Goal: Task Accomplishment & Management: Use online tool/utility

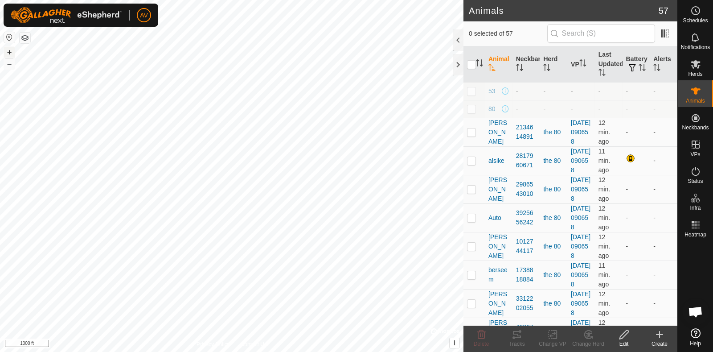
click at [11, 52] on button "+" at bounding box center [9, 52] width 11 height 11
click at [12, 48] on button "+" at bounding box center [9, 52] width 11 height 11
click at [8, 51] on button "+" at bounding box center [9, 52] width 11 height 11
click at [11, 64] on button "–" at bounding box center [9, 63] width 11 height 11
click at [7, 63] on button "–" at bounding box center [9, 63] width 11 height 11
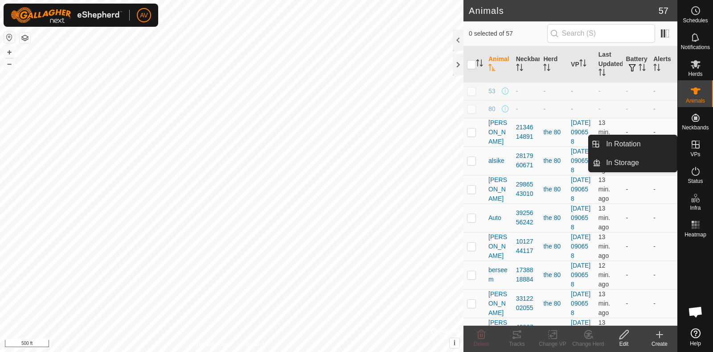
click at [696, 153] on span "VPs" at bounding box center [696, 154] width 10 height 5
click at [632, 140] on link "In Rotation" at bounding box center [639, 144] width 76 height 18
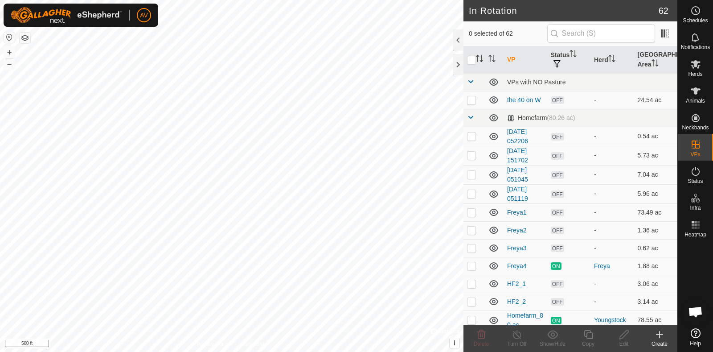
click at [663, 344] on div "Create" at bounding box center [660, 344] width 36 height 8
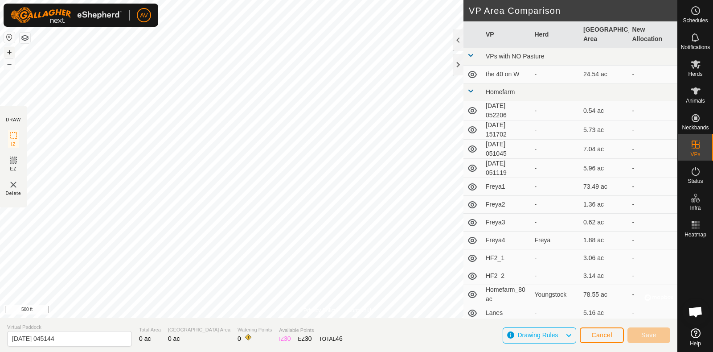
click at [6, 49] on button "+" at bounding box center [9, 52] width 11 height 11
click at [410, 323] on div "Privacy Policy Contact Us [PERSON_NAME] 1613048165 the 80 [DATE] 090658 + – ⇧ i…" at bounding box center [339, 176] width 678 height 352
click at [8, 66] on button "–" at bounding box center [9, 63] width 11 height 11
click at [13, 49] on button "+" at bounding box center [9, 52] width 11 height 11
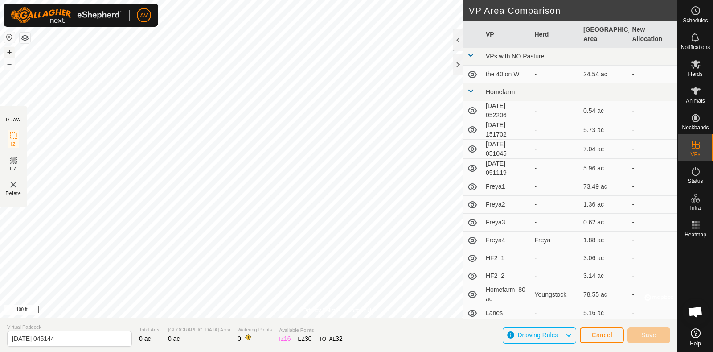
click at [12, 52] on button "+" at bounding box center [9, 52] width 11 height 11
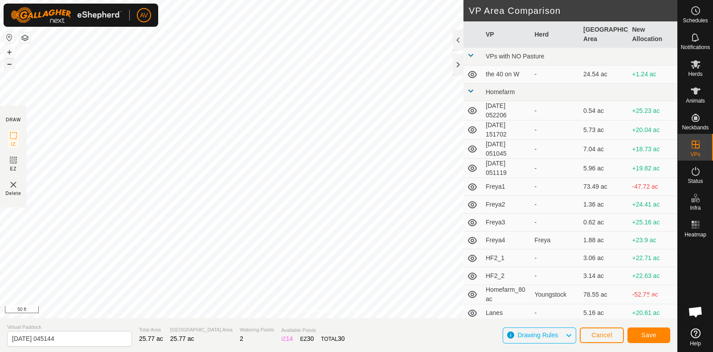
click at [11, 59] on button "–" at bounding box center [9, 63] width 11 height 11
click at [651, 334] on span "Save" at bounding box center [649, 334] width 15 height 7
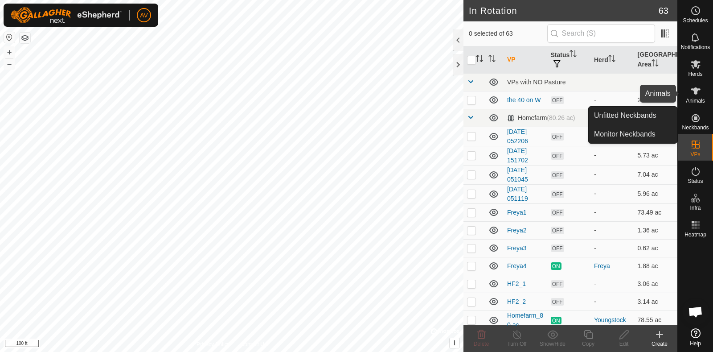
click at [701, 94] on es-animals-svg-icon at bounding box center [696, 91] width 16 height 14
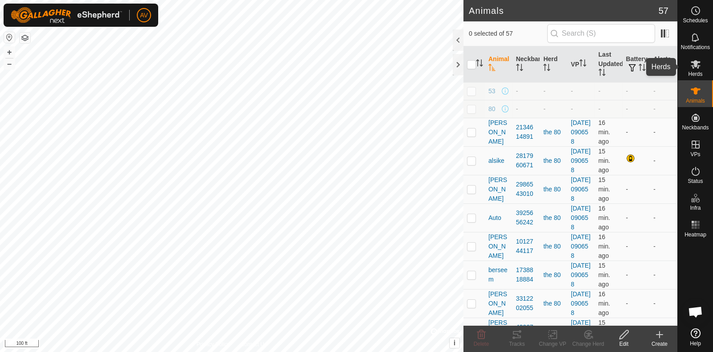
click at [691, 63] on icon at bounding box center [696, 64] width 11 height 11
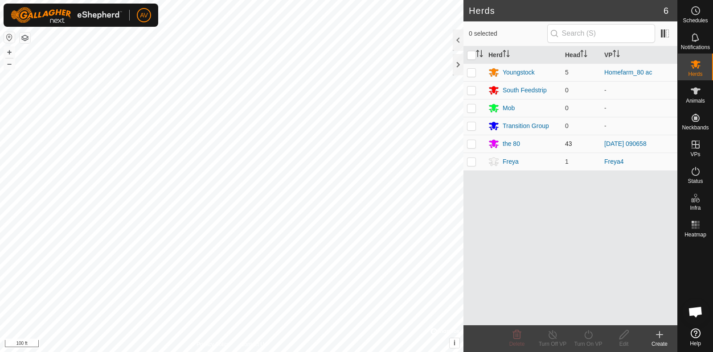
click at [475, 143] on p-checkbox at bounding box center [471, 143] width 9 height 7
checkbox input "true"
click at [593, 338] on icon at bounding box center [588, 334] width 11 height 11
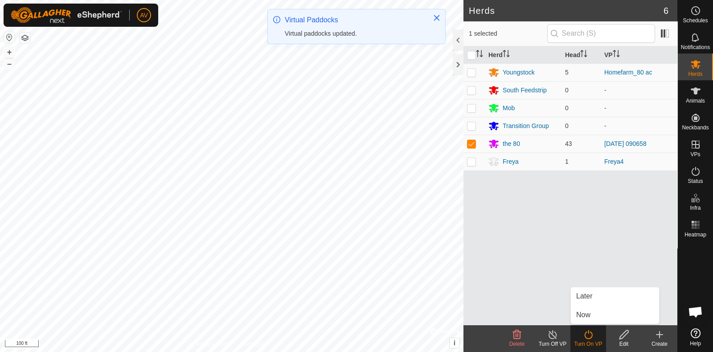
click at [587, 314] on link "Now" at bounding box center [615, 315] width 88 height 18
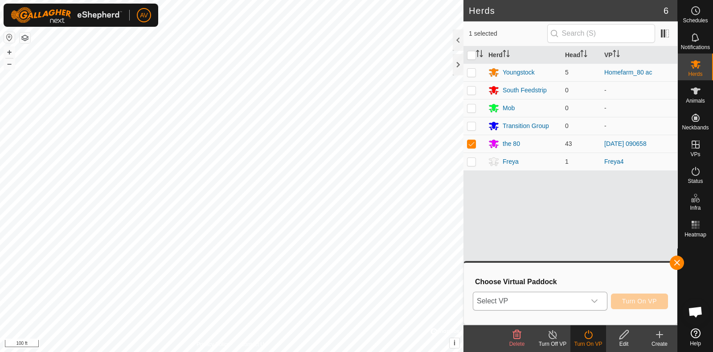
click at [568, 302] on span "Select VP" at bounding box center [530, 301] width 112 height 18
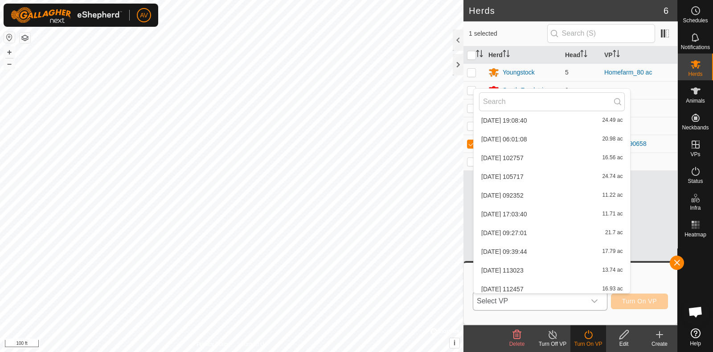
scroll to position [1061, 0]
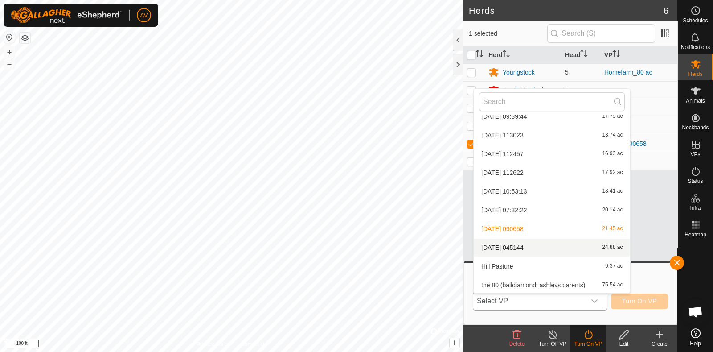
click at [545, 249] on li "[DATE] 045144 24.88 ac" at bounding box center [552, 248] width 157 height 18
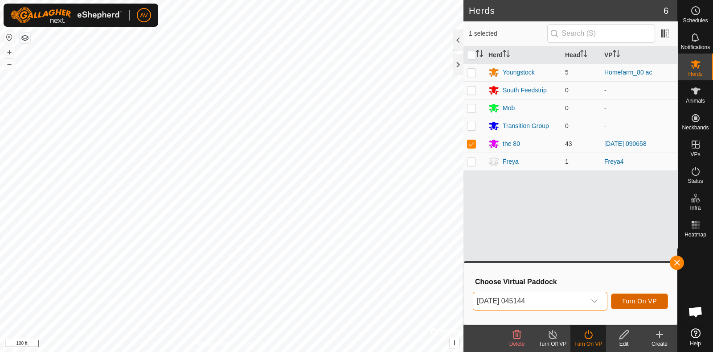
click at [655, 306] on button "Turn On VP" at bounding box center [639, 301] width 57 height 16
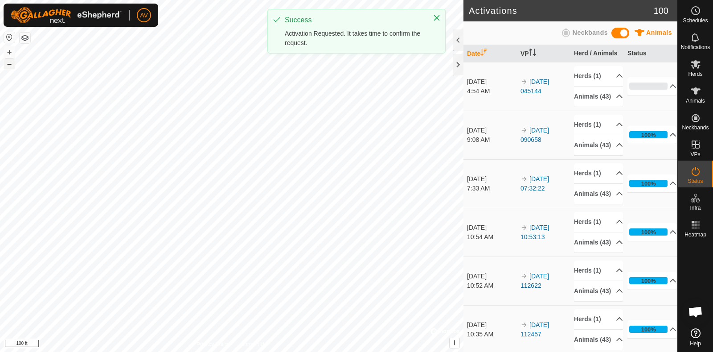
click at [8, 63] on button "–" at bounding box center [9, 63] width 11 height 11
